Goal: Task Accomplishment & Management: Manage account settings

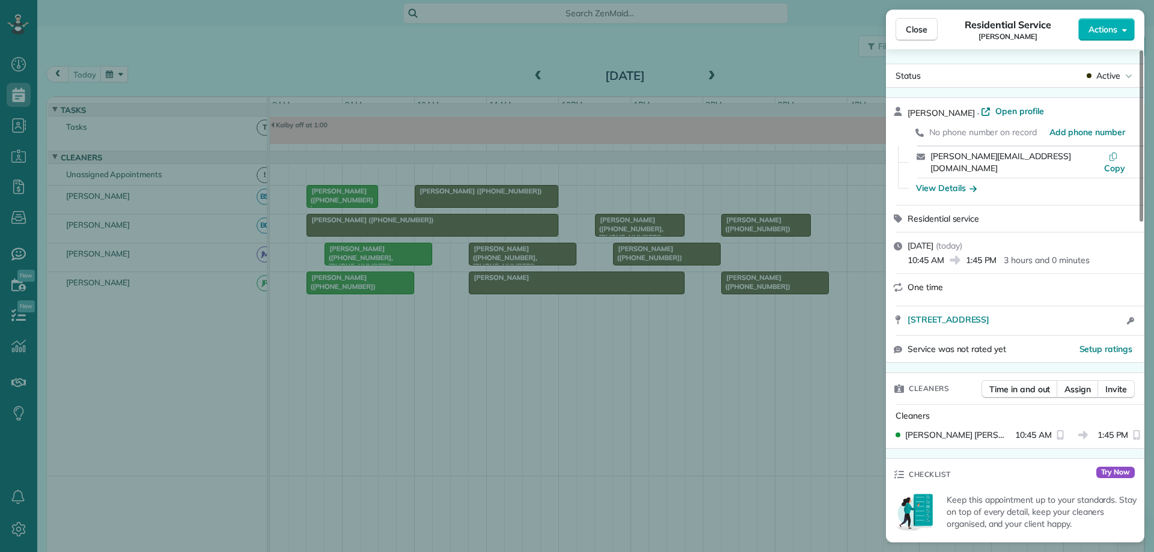
scroll to position [20, 0]
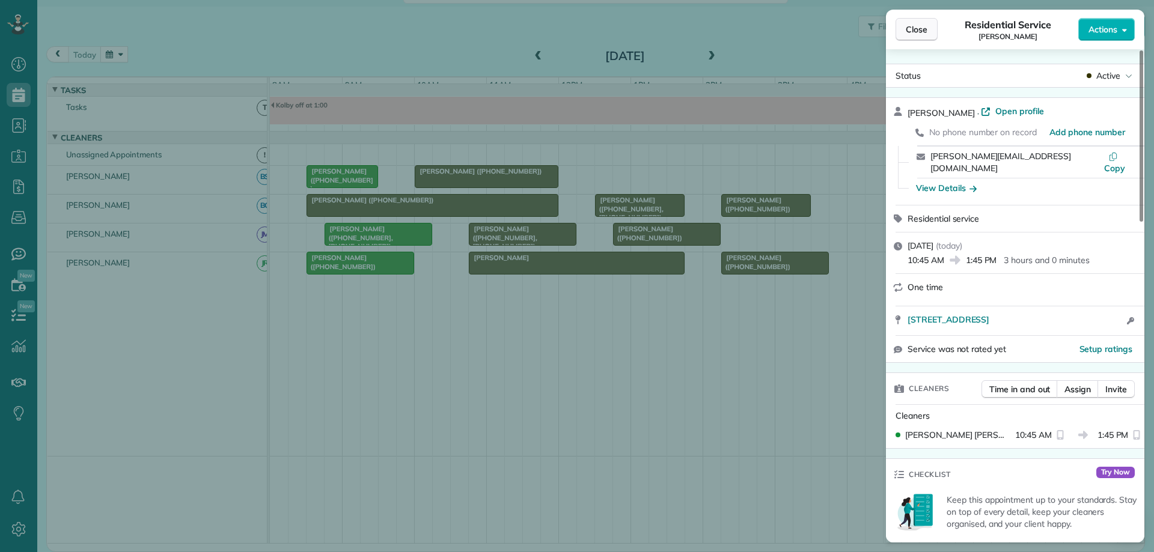
click at [905, 34] on button "Close" at bounding box center [916, 29] width 42 height 23
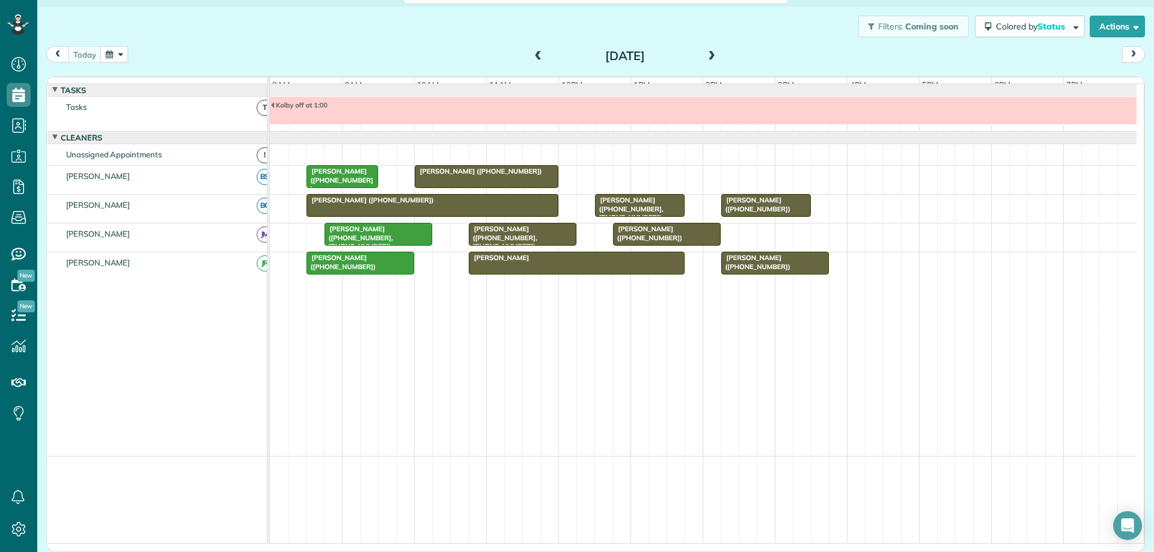
click at [540, 175] on div "[PERSON_NAME] ([PHONE_NUMBER])" at bounding box center [486, 171] width 136 height 8
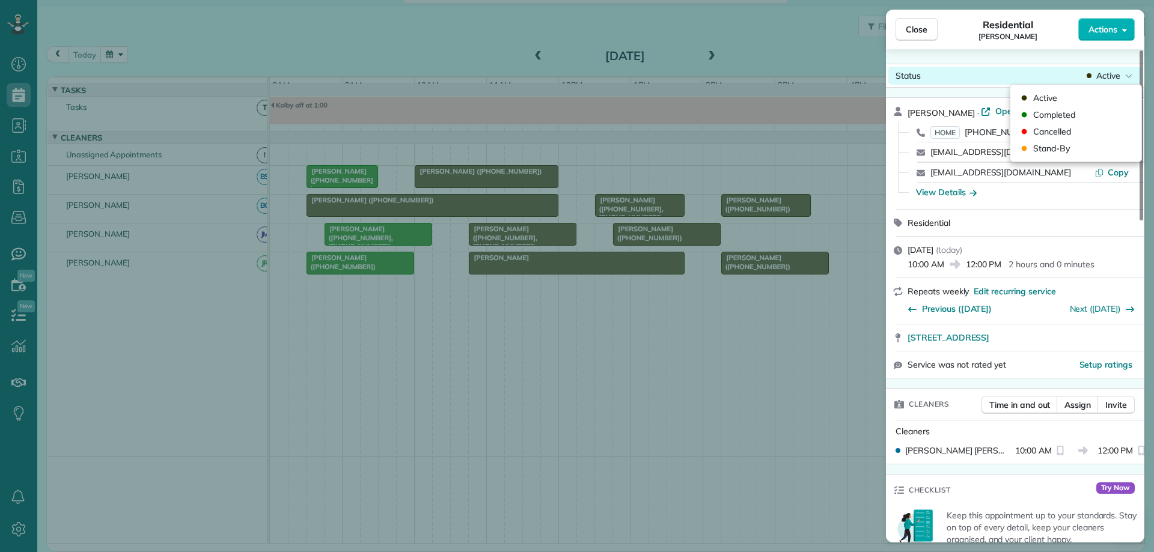
click at [1104, 77] on span "Active" at bounding box center [1108, 76] width 24 height 12
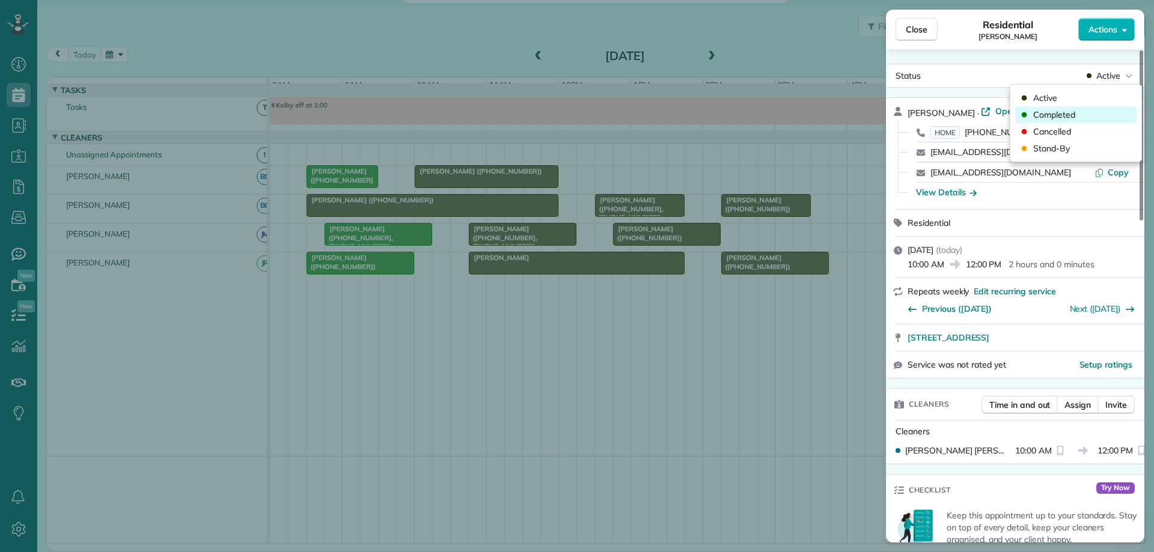
click at [1100, 111] on div "Completed" at bounding box center [1075, 114] width 121 height 17
click at [550, 244] on div "Close Residential [PERSON_NAME] Actions Status Active [PERSON_NAME] · Open prof…" at bounding box center [577, 276] width 1154 height 552
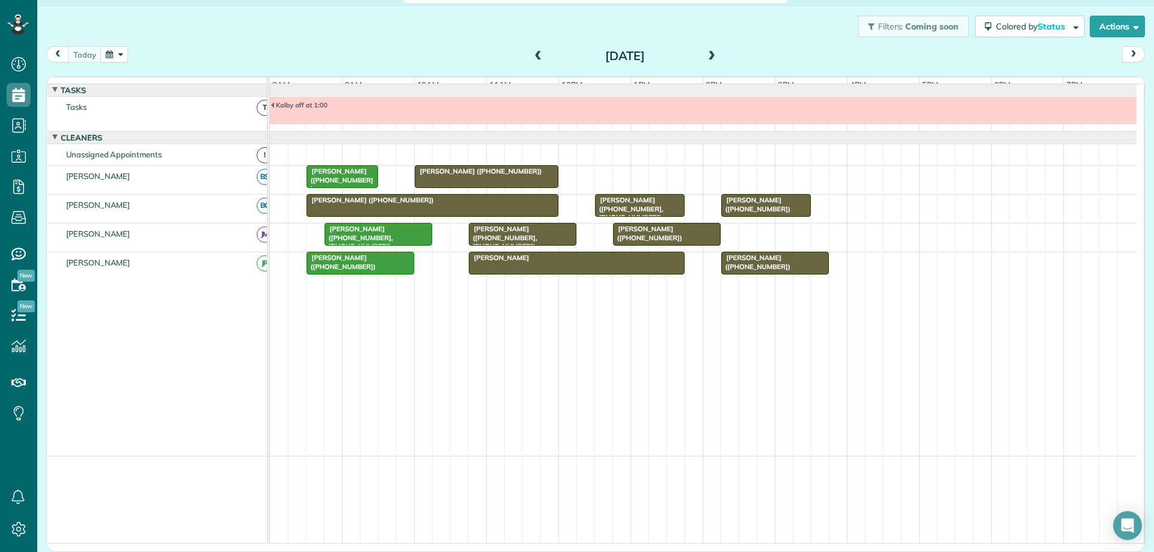
click at [550, 244] on div "[PERSON_NAME] ([PHONE_NUMBER], [PHONE_NUMBER])" at bounding box center [522, 238] width 100 height 26
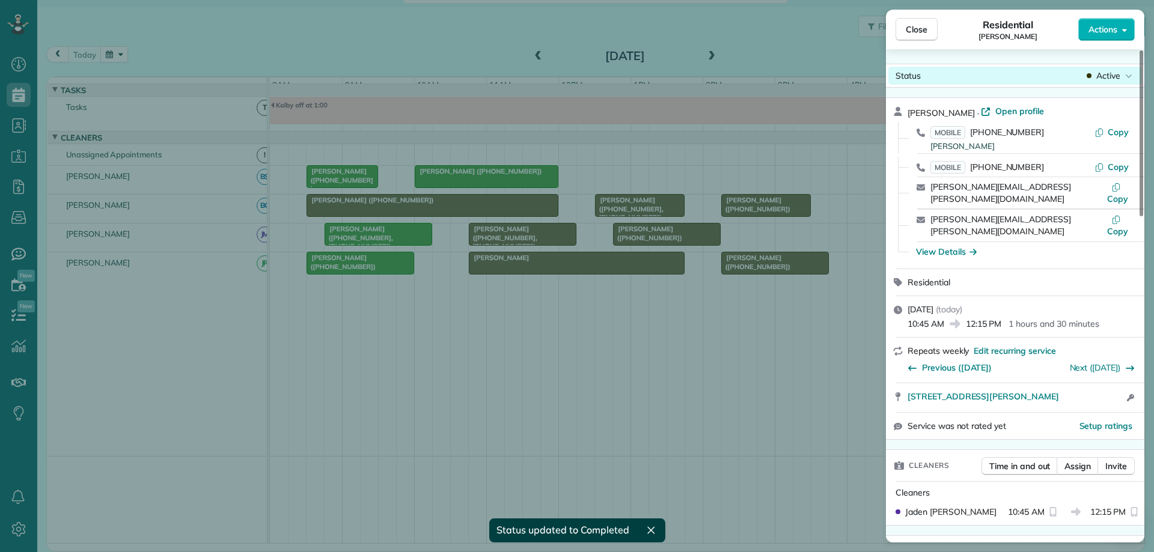
click at [1122, 78] on div "Active" at bounding box center [1109, 76] width 50 height 12
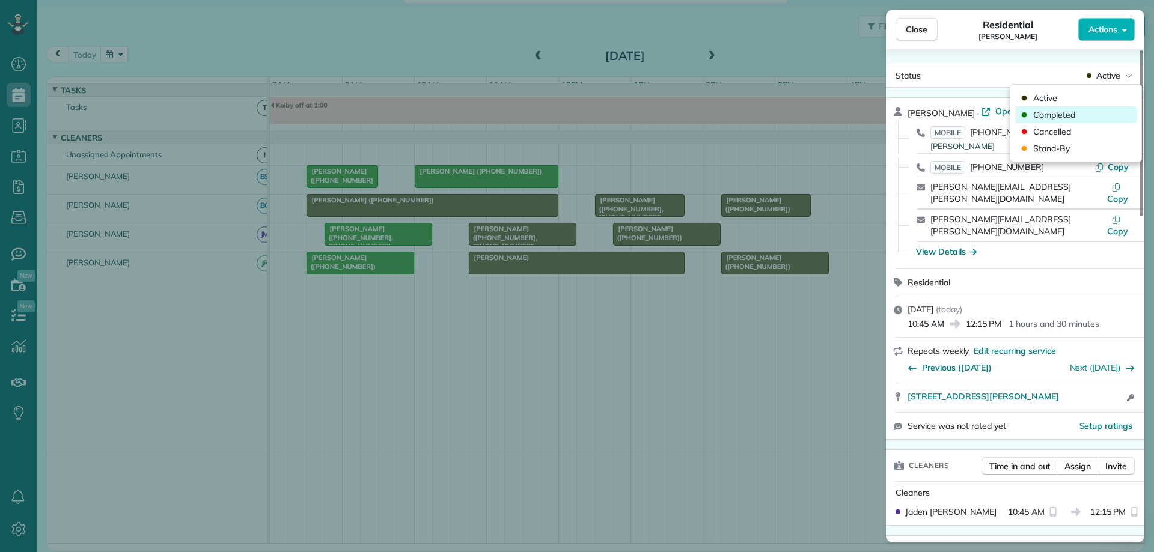
click at [1094, 112] on div "Completed" at bounding box center [1075, 114] width 121 height 17
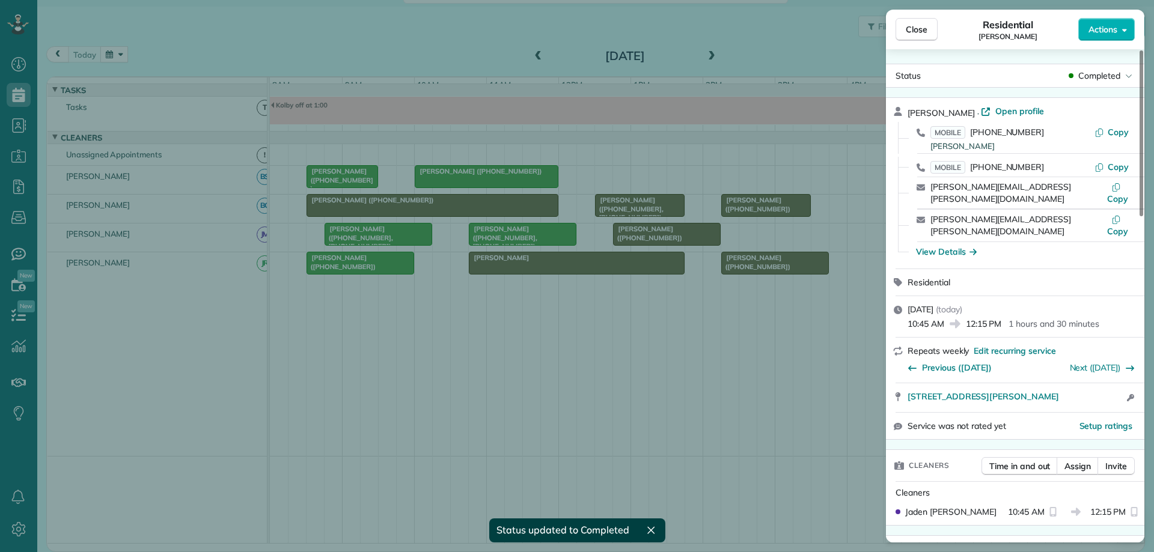
click at [527, 208] on div "Close Residential [PERSON_NAME] Actions Status Completed [PERSON_NAME] · Open p…" at bounding box center [577, 276] width 1154 height 552
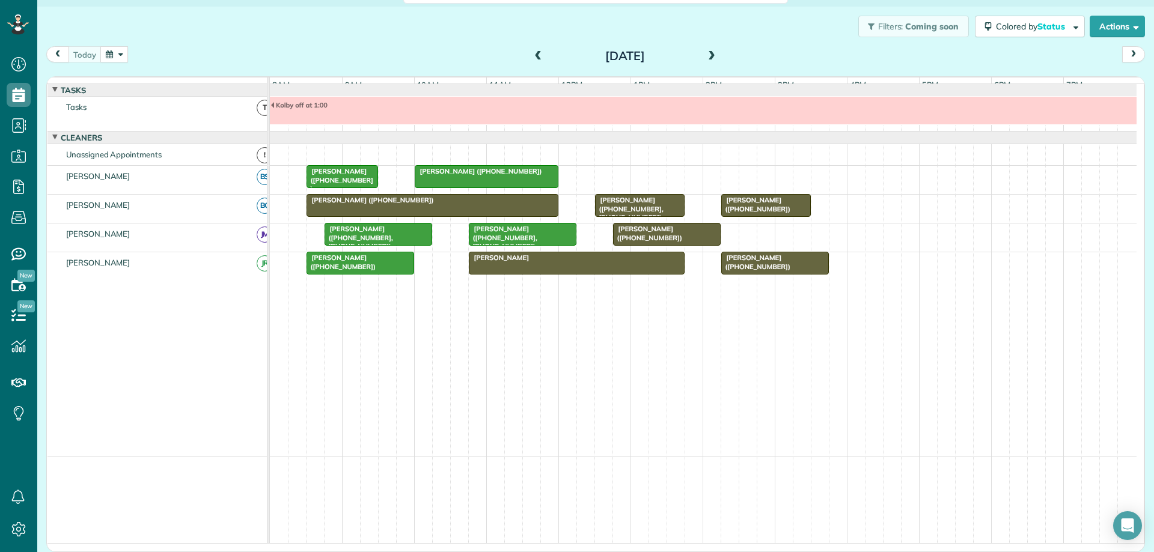
click at [527, 204] on div "[PERSON_NAME] ([PHONE_NUMBER])" at bounding box center [432, 200] width 245 height 8
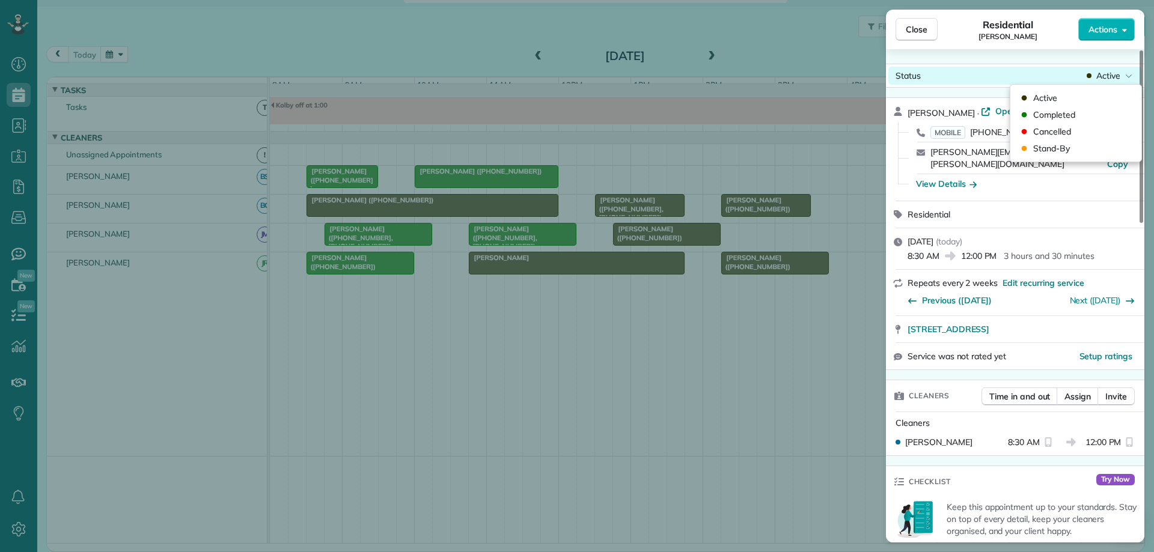
click at [1110, 70] on span "Active" at bounding box center [1108, 76] width 24 height 12
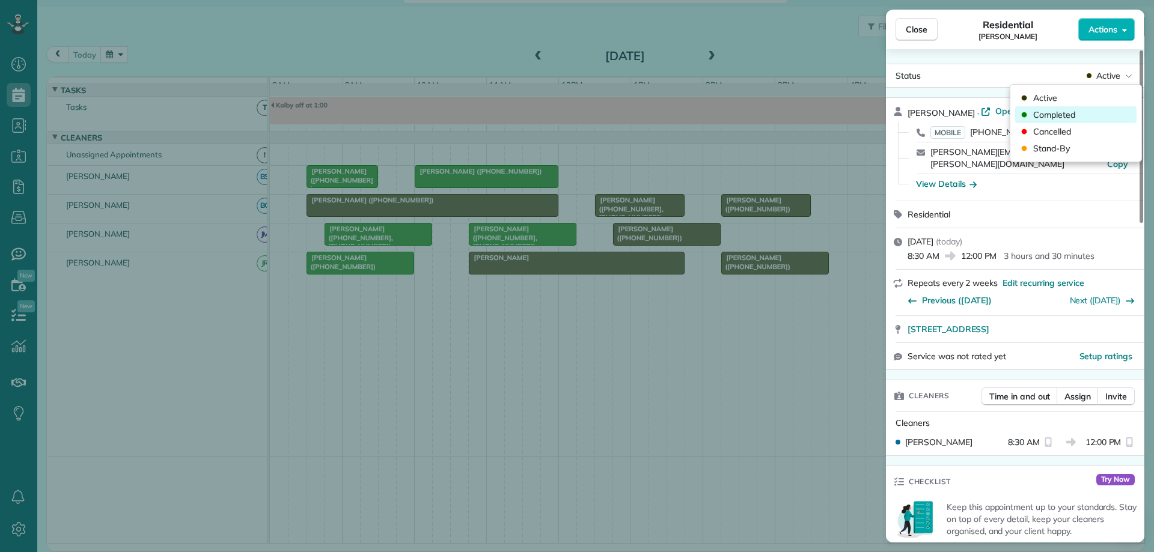
click at [1102, 108] on div "Completed" at bounding box center [1075, 114] width 121 height 17
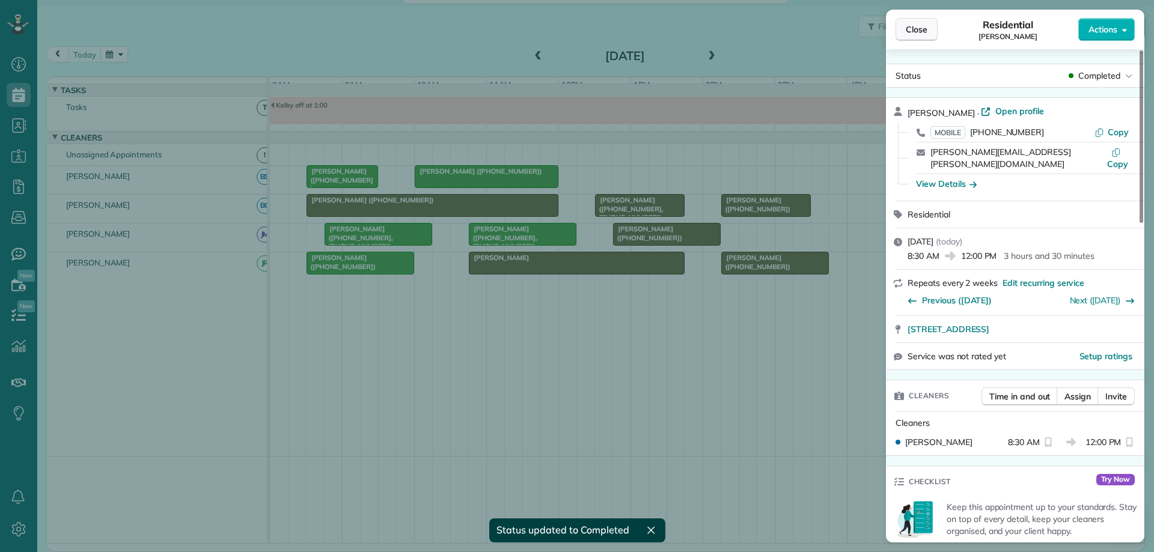
click at [934, 29] on button "Close" at bounding box center [916, 29] width 42 height 23
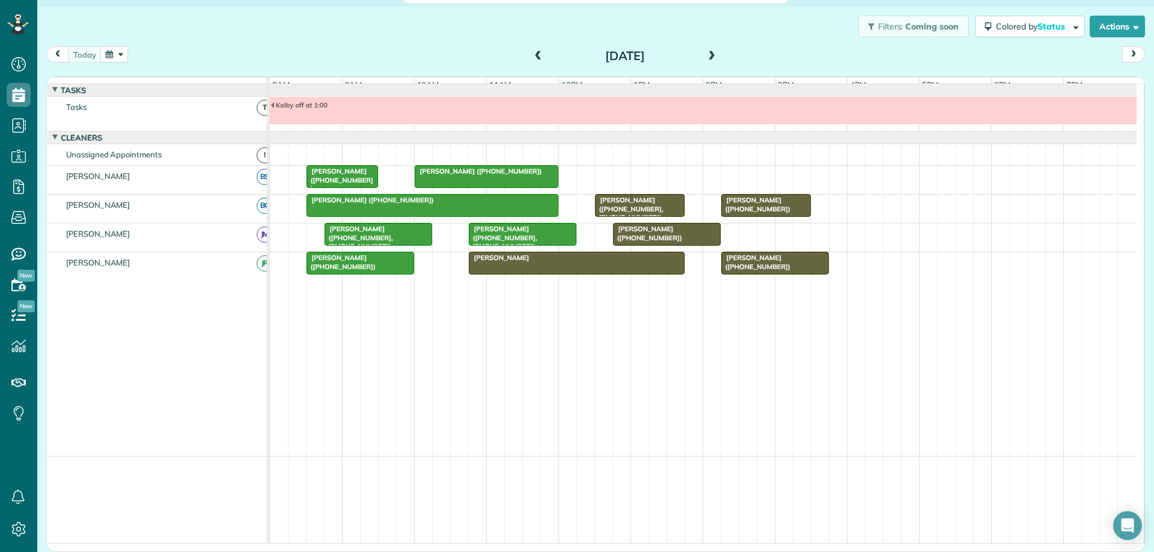
click at [755, 213] on span "[PERSON_NAME] ([PHONE_NUMBER])" at bounding box center [755, 204] width 70 height 17
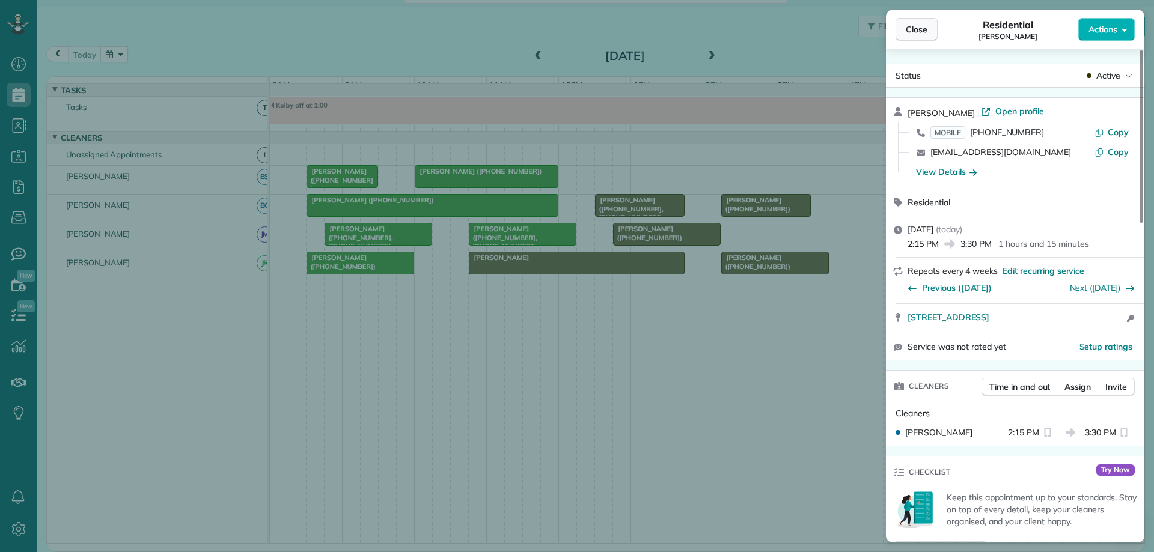
click at [901, 27] on button "Close" at bounding box center [916, 29] width 42 height 23
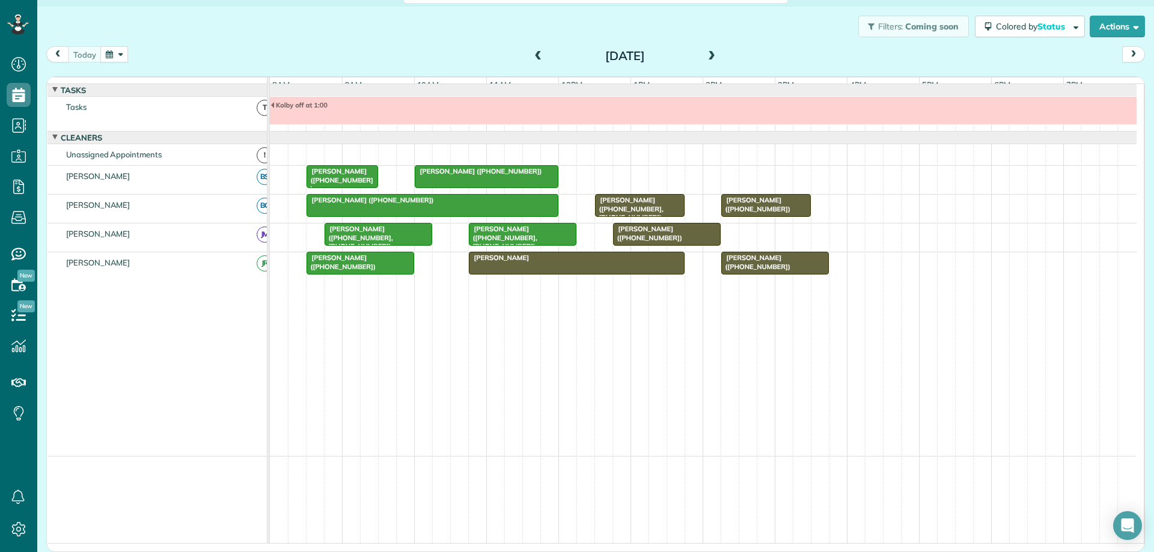
click at [653, 215] on div "[PERSON_NAME] ([PHONE_NUMBER], [PHONE_NUMBER])" at bounding box center [639, 209] width 82 height 26
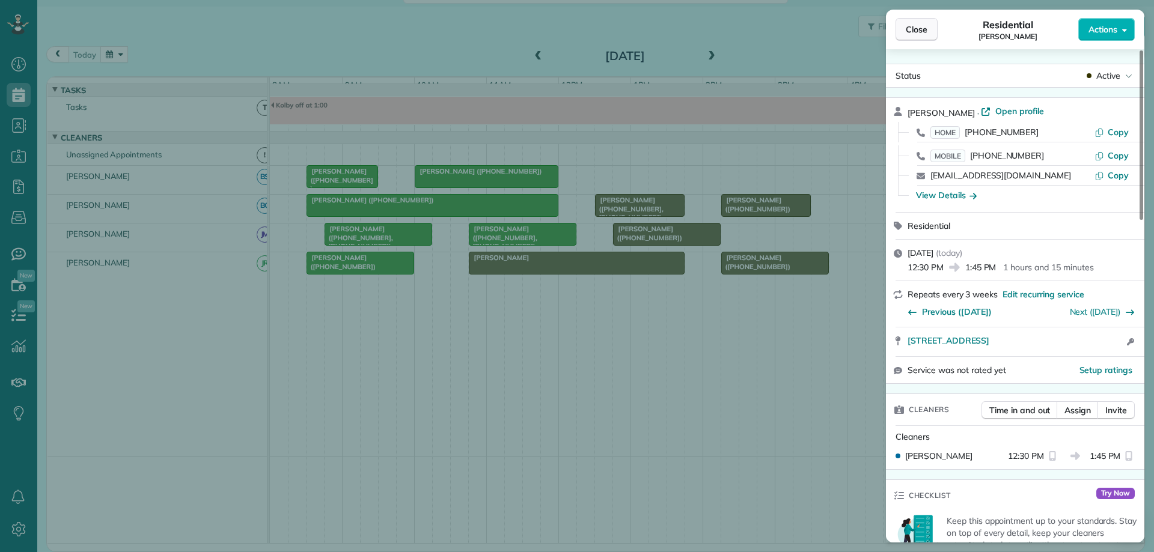
click at [924, 31] on span "Close" at bounding box center [917, 29] width 22 height 12
